Goal: Information Seeking & Learning: Check status

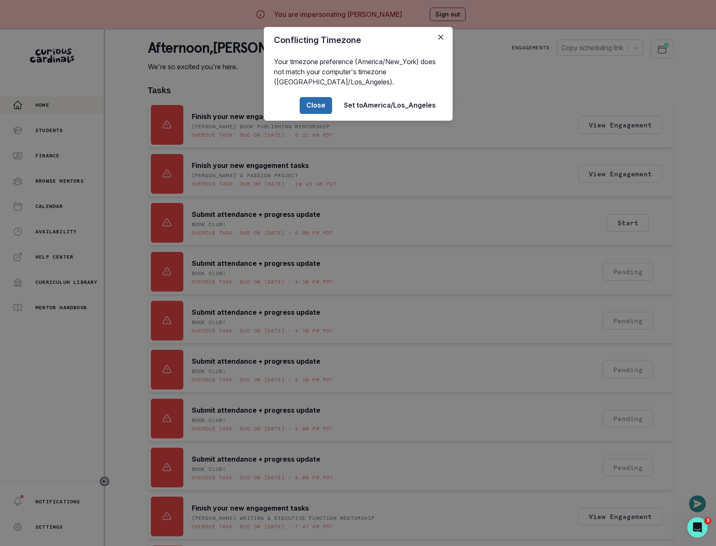
click at [322, 107] on button "Close" at bounding box center [316, 105] width 32 height 17
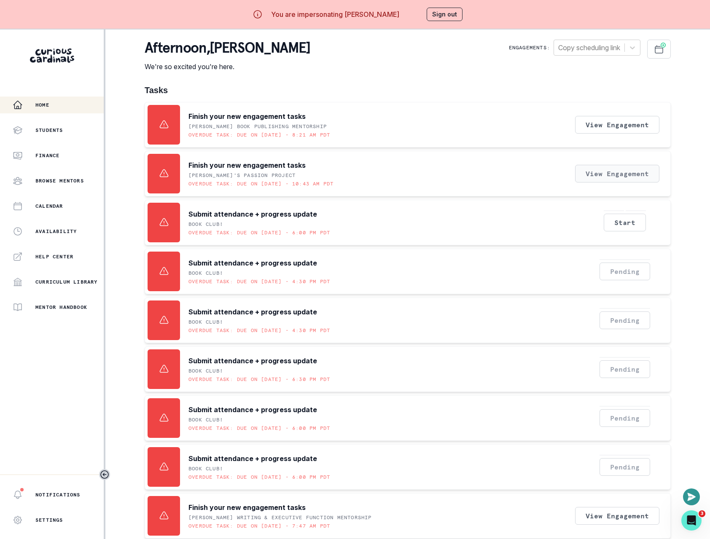
click at [635, 178] on button "View Engagement" at bounding box center [617, 174] width 84 height 18
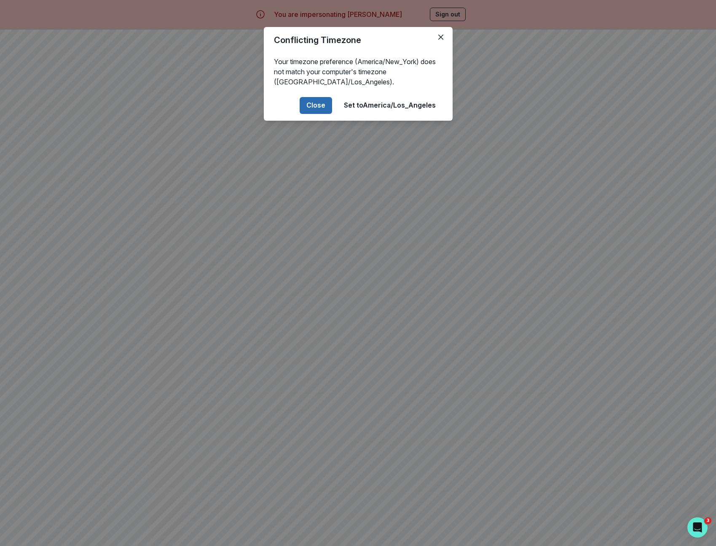
click at [329, 107] on button "Close" at bounding box center [316, 105] width 32 height 17
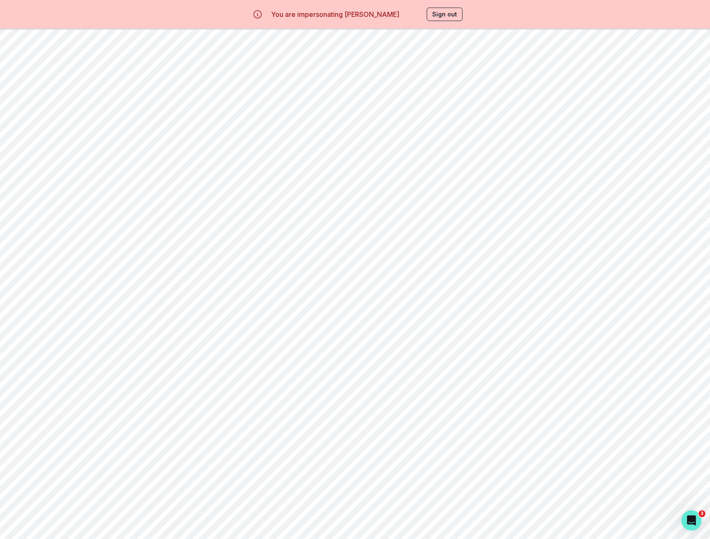
scroll to position [362, 0]
click at [622, 305] on button "View Engagement" at bounding box center [617, 301] width 84 height 18
click at [460, 17] on button "Sign out" at bounding box center [445, 14] width 36 height 13
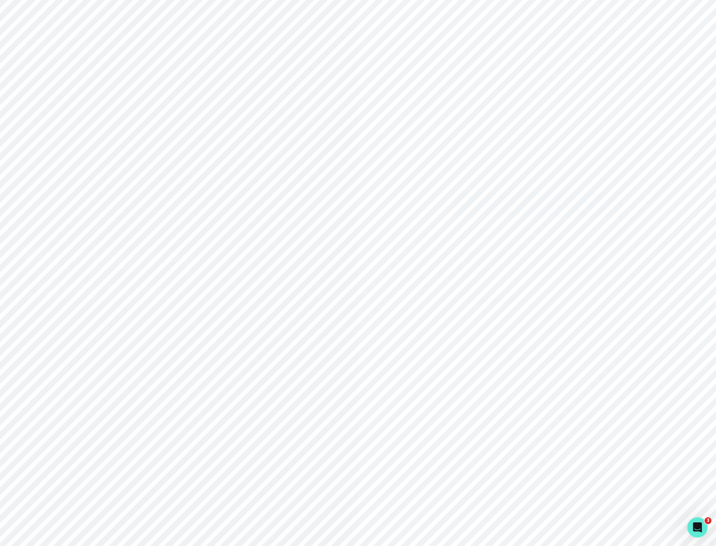
drag, startPoint x: 511, startPoint y: 145, endPoint x: 542, endPoint y: 204, distance: 66.0
click at [519, 153] on div "Sign in with Google OR Email address Password Forgot your password? Sign in By …" at bounding box center [537, 273] width 358 height 546
drag, startPoint x: 559, startPoint y: 268, endPoint x: 555, endPoint y: 262, distance: 7.2
click at [558, 267] on div "Email address Password" at bounding box center [537, 268] width 172 height 49
click at [552, 256] on input "email" at bounding box center [533, 251] width 172 height 21
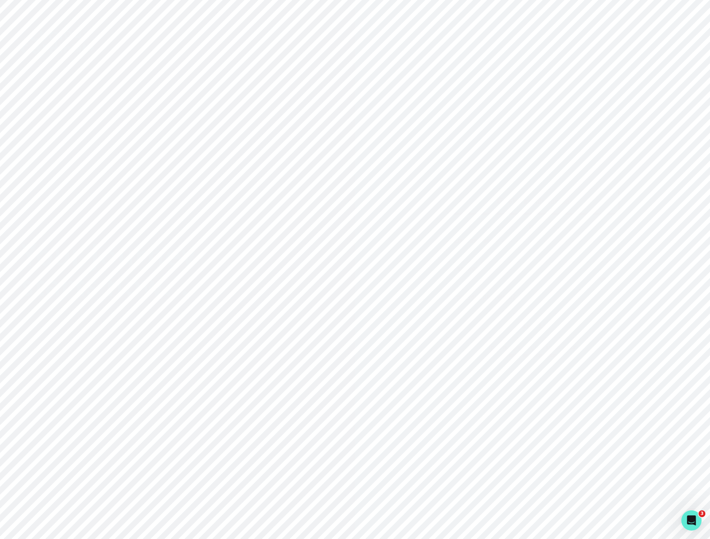
type input "[PERSON_NAME][EMAIL_ADDRESS][DOMAIN_NAME]"
drag, startPoint x: 472, startPoint y: 177, endPoint x: 522, endPoint y: 187, distance: 51.7
click at [476, 176] on div "Sign in with Google OR [PERSON_NAME][EMAIL_ADDRESS][DOMAIN_NAME] Email address …" at bounding box center [532, 269] width 355 height 539
click at [518, 200] on p "Sign in with Google" at bounding box center [538, 201] width 61 height 10
